Goal: Task Accomplishment & Management: Complete application form

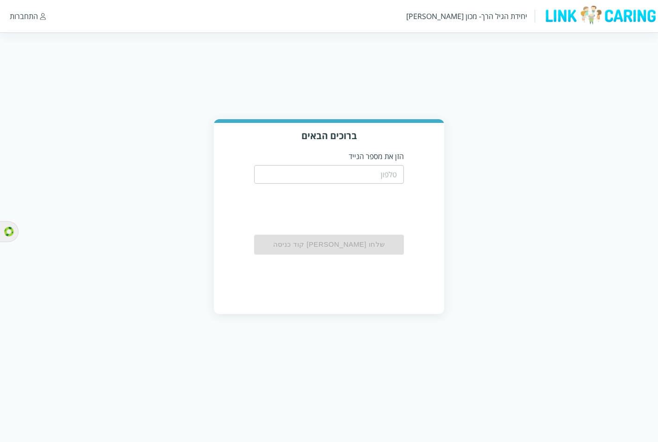
click at [400, 173] on input "tel" at bounding box center [328, 174] width 149 height 19
paste input "0523283031"
type input "0523283031"
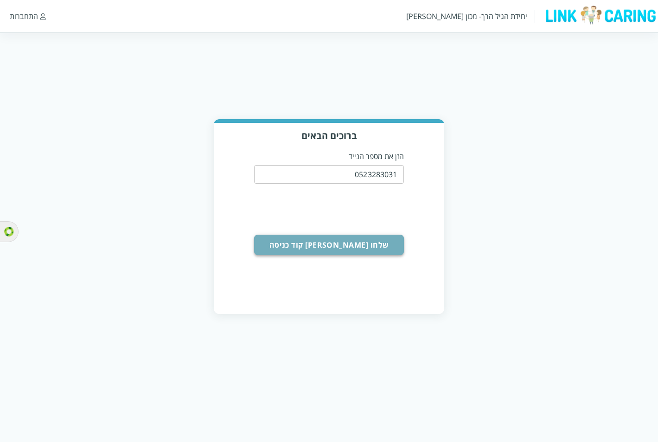
click at [342, 237] on button "שלחו [PERSON_NAME] קוד כניסה" at bounding box center [328, 244] width 149 height 20
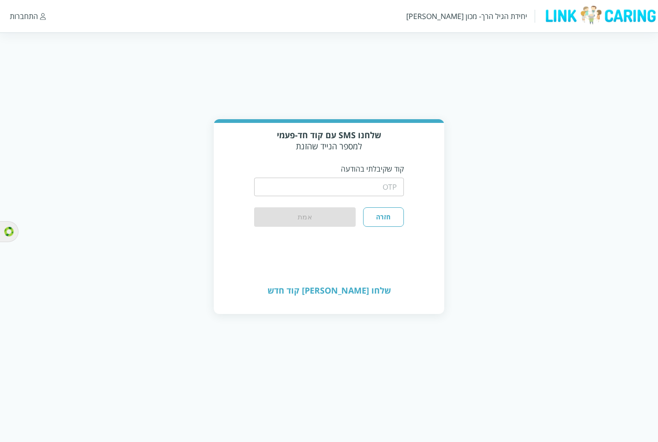
click at [377, 178] on input "string" at bounding box center [328, 186] width 149 height 19
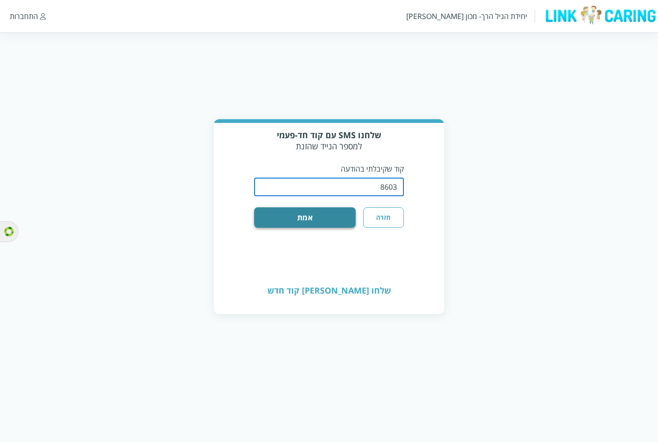
type input "8603"
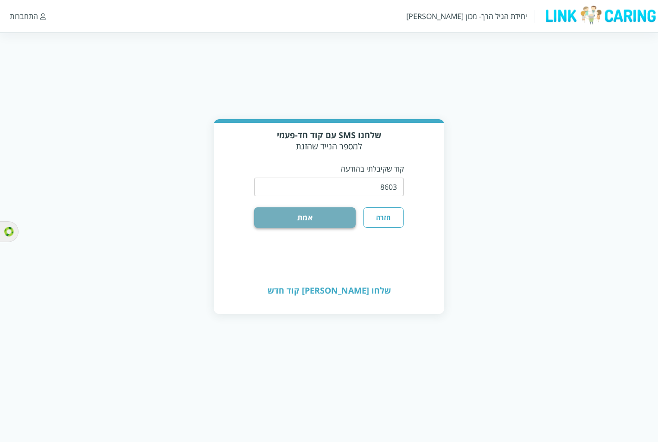
click at [323, 213] on button "אמת" at bounding box center [304, 217] width 101 height 20
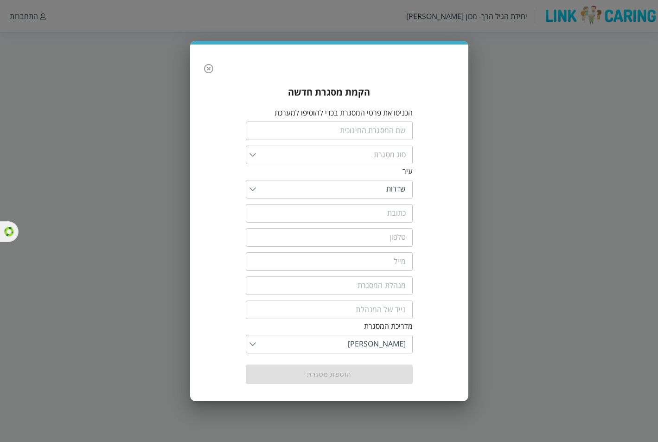
click at [212, 73] on icon "button" at bounding box center [208, 68] width 9 height 9
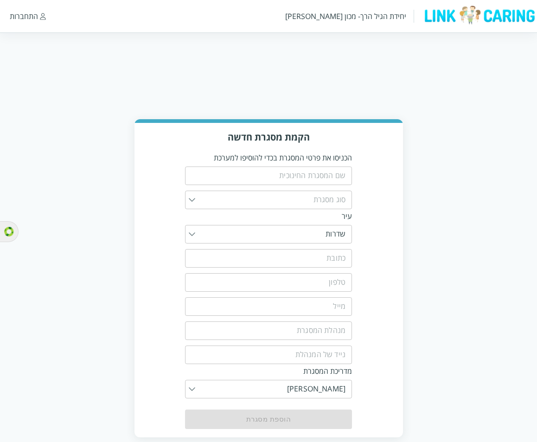
click at [25, 14] on div "התחברות" at bounding box center [24, 16] width 28 height 10
